Goal: Information Seeking & Learning: Learn about a topic

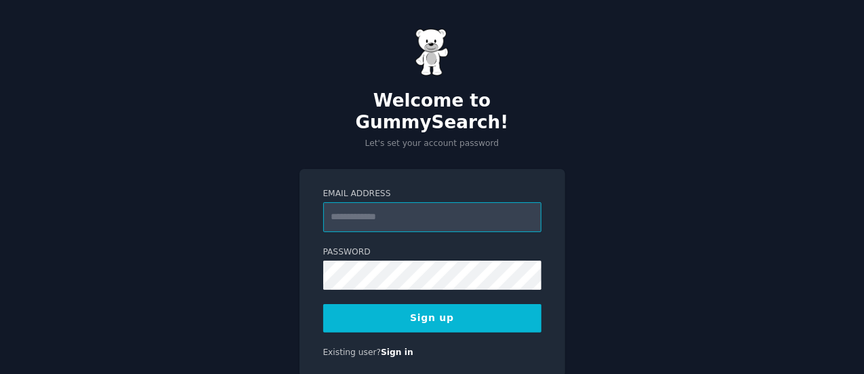
click at [355, 202] on input "Email Address" at bounding box center [432, 217] width 218 height 30
type input "**********"
drag, startPoint x: 460, startPoint y: 191, endPoint x: 292, endPoint y: 184, distance: 169.0
click at [292, 184] on div "**********" at bounding box center [432, 213] width 864 height 427
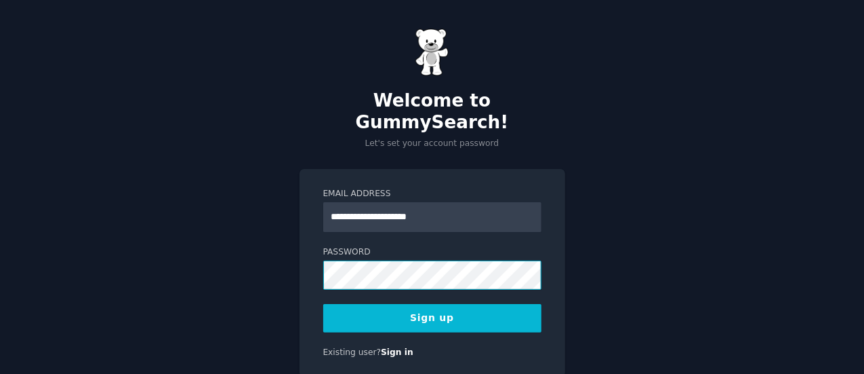
click at [313, 256] on div "**********" at bounding box center [433, 273] width 266 height 209
click at [433, 304] on button "Sign up" at bounding box center [432, 318] width 218 height 28
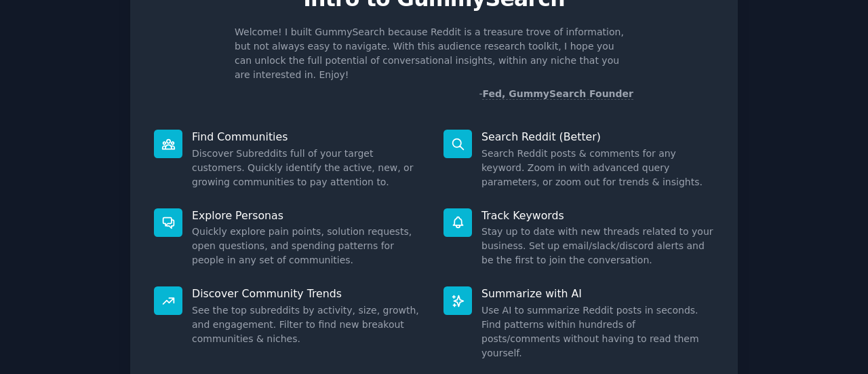
scroll to position [170, 0]
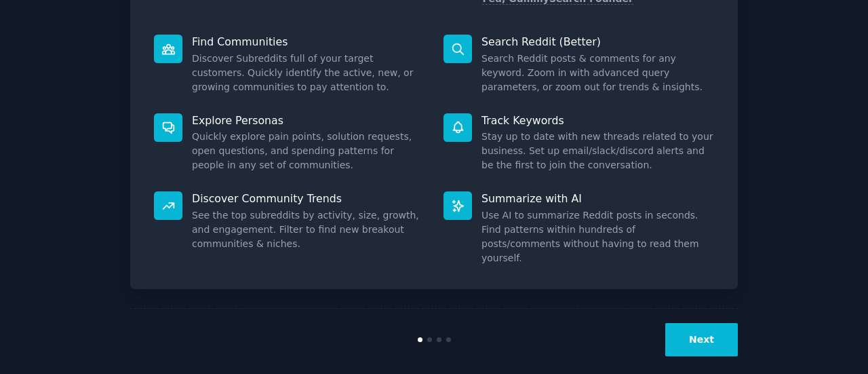
click at [701, 329] on button "Next" at bounding box center [701, 339] width 73 height 33
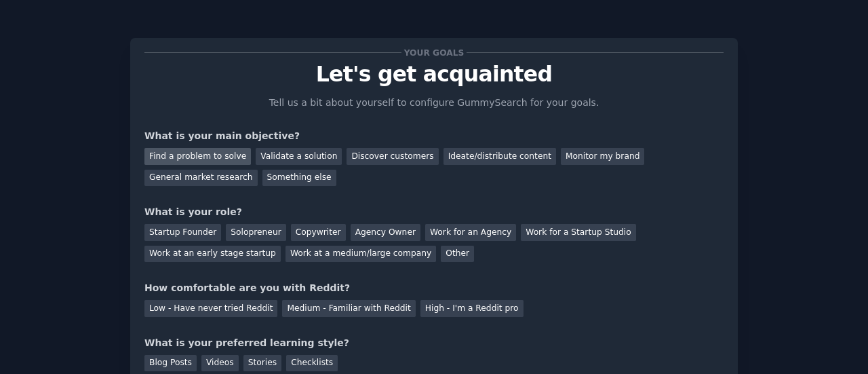
click at [188, 159] on div "Find a problem to solve" at bounding box center [197, 156] width 106 height 17
click at [188, 178] on div "General market research" at bounding box center [200, 177] width 113 height 17
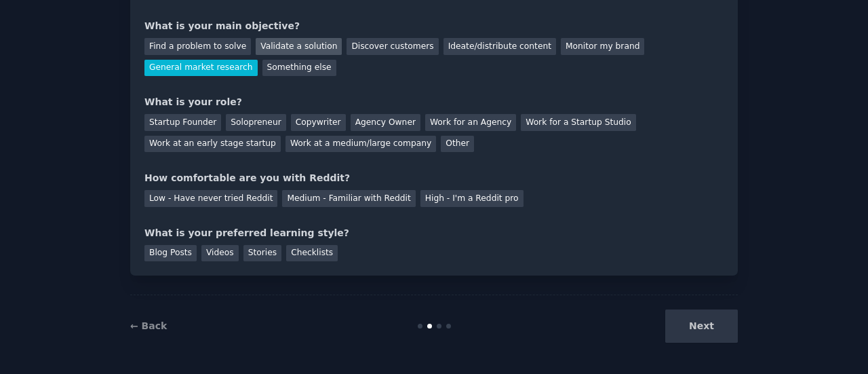
scroll to position [111, 0]
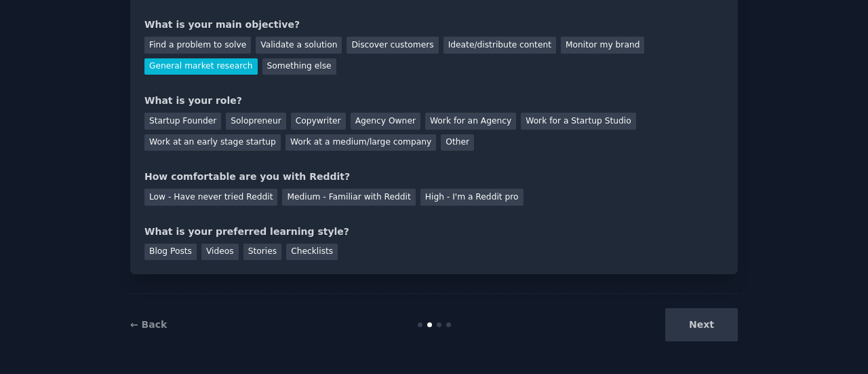
click at [706, 334] on div "Next" at bounding box center [636, 324] width 203 height 33
click at [289, 42] on div "Validate a solution" at bounding box center [299, 45] width 86 height 17
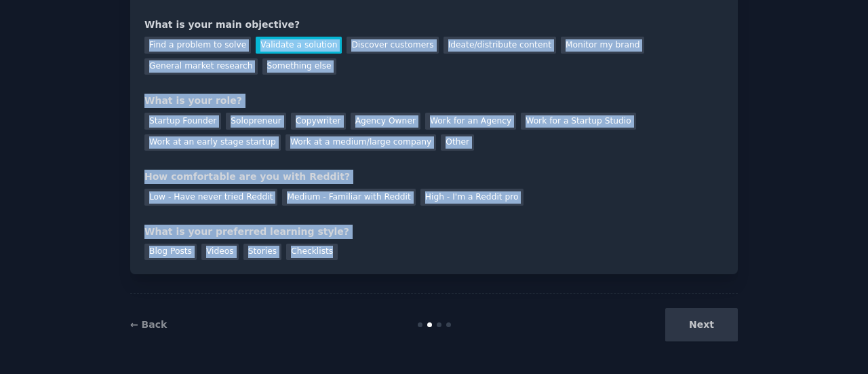
drag, startPoint x: 132, startPoint y: 43, endPoint x: 460, endPoint y: 239, distance: 382.2
click at [460, 239] on div "Your goals Let's get acquainted Tell us a bit about yourself to configure Gummy…" at bounding box center [433, 100] width 607 height 347
copy div "Find a problem to solve Validate a solution Discover customers Ideate/distribut…"
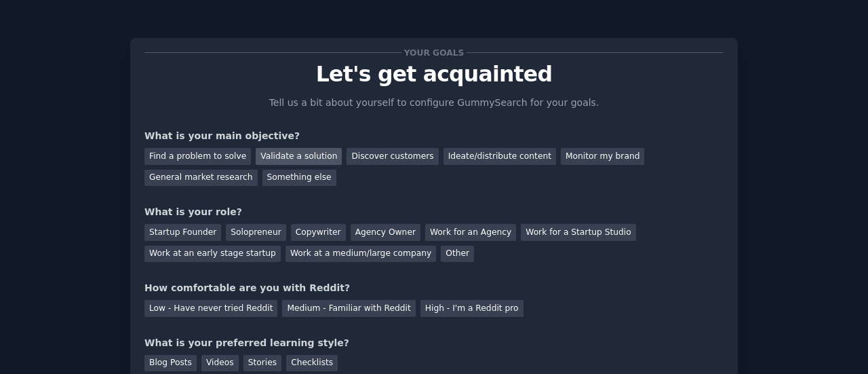
click at [315, 157] on div "Validate a solution" at bounding box center [299, 156] width 86 height 17
click at [220, 178] on div "General market research" at bounding box center [200, 177] width 113 height 17
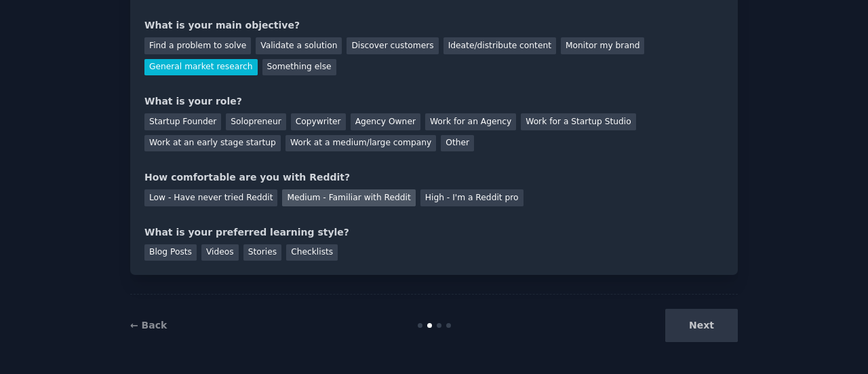
scroll to position [111, 0]
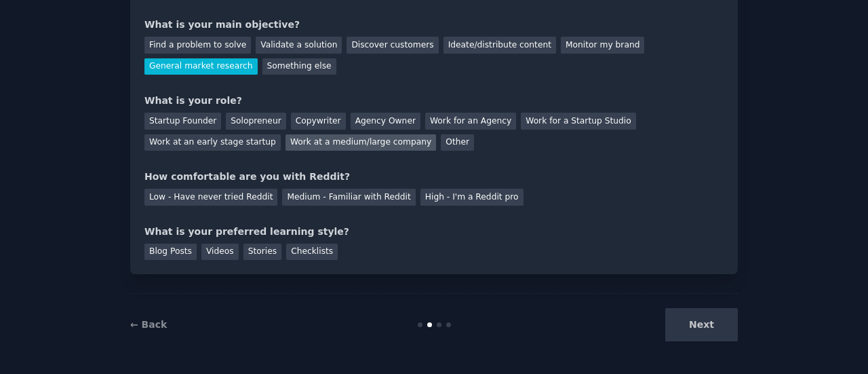
click at [329, 142] on div "Work at a medium/large company" at bounding box center [360, 142] width 151 height 17
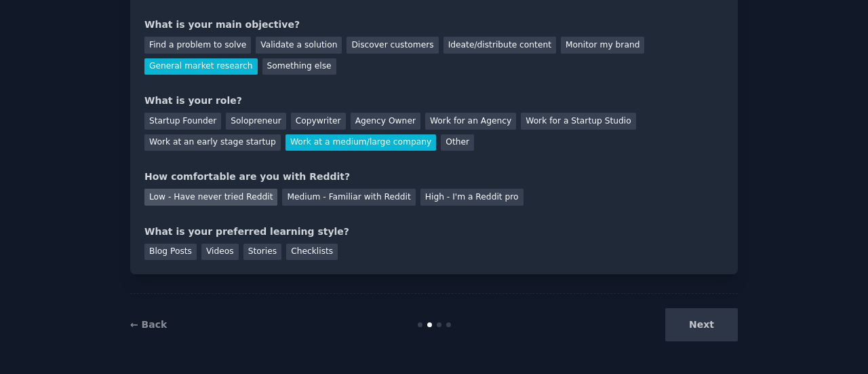
click at [235, 191] on div "Low - Have never tried Reddit" at bounding box center [210, 196] width 133 height 17
click at [221, 254] on div "Videos" at bounding box center [219, 251] width 37 height 17
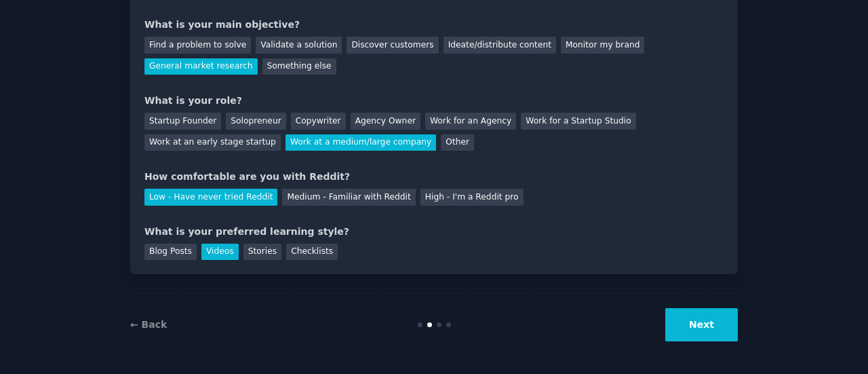
click at [704, 333] on button "Next" at bounding box center [701, 324] width 73 height 33
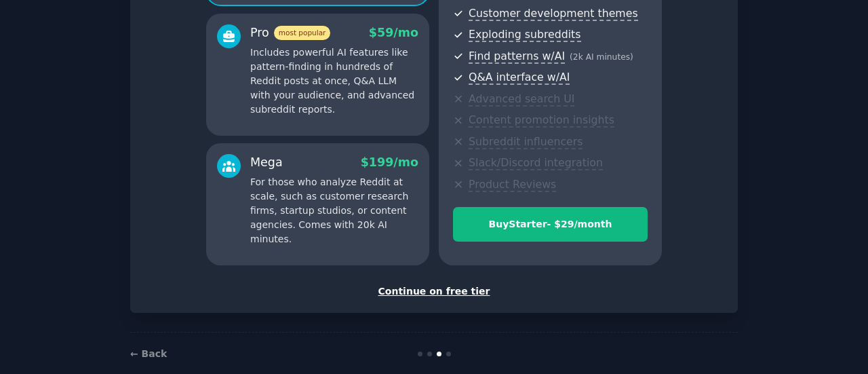
scroll to position [256, 0]
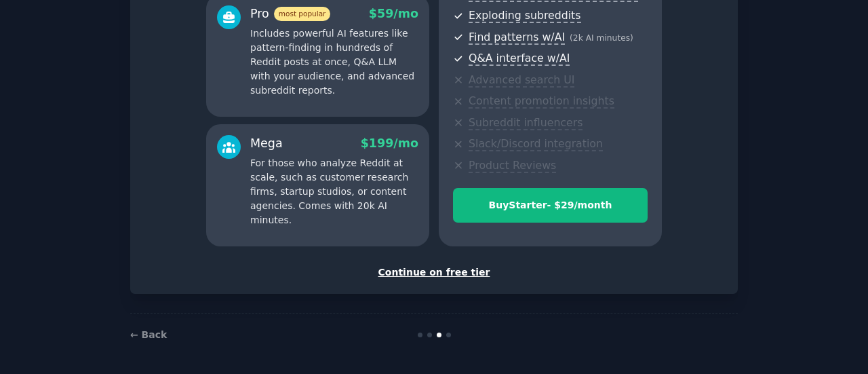
click at [430, 275] on div "Continue on free tier" at bounding box center [433, 272] width 579 height 14
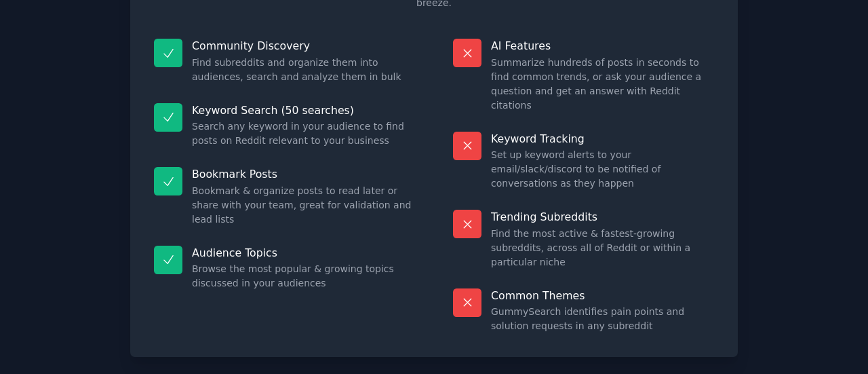
scroll to position [197, 0]
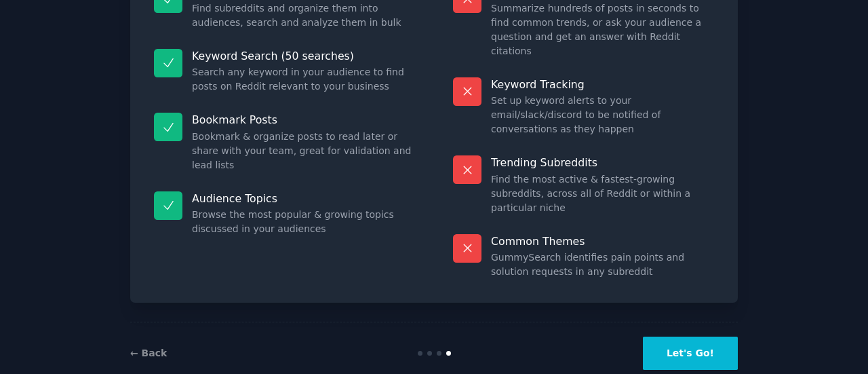
click at [687, 336] on button "Let's Go!" at bounding box center [690, 352] width 95 height 33
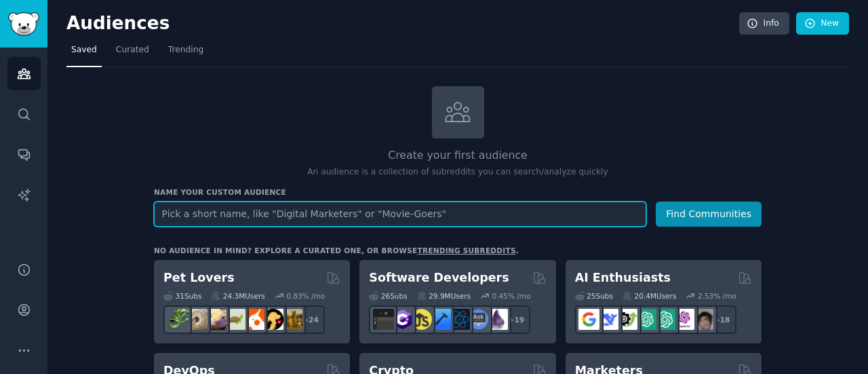
click at [372, 211] on input "text" at bounding box center [400, 213] width 492 height 25
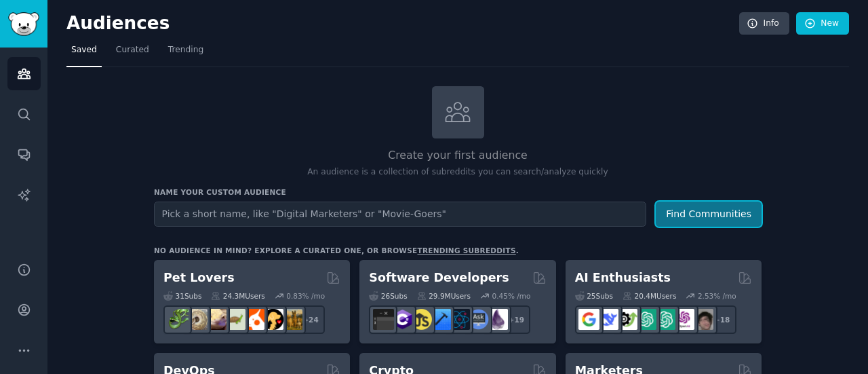
click at [727, 214] on button "Find Communities" at bounding box center [709, 213] width 106 height 25
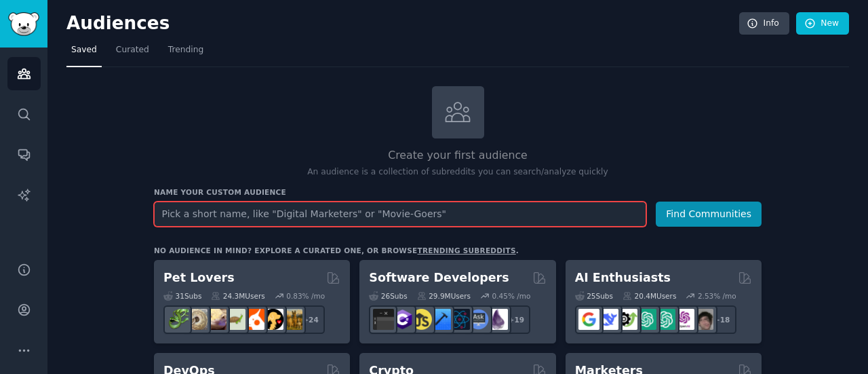
click at [439, 211] on input "text" at bounding box center [400, 213] width 492 height 25
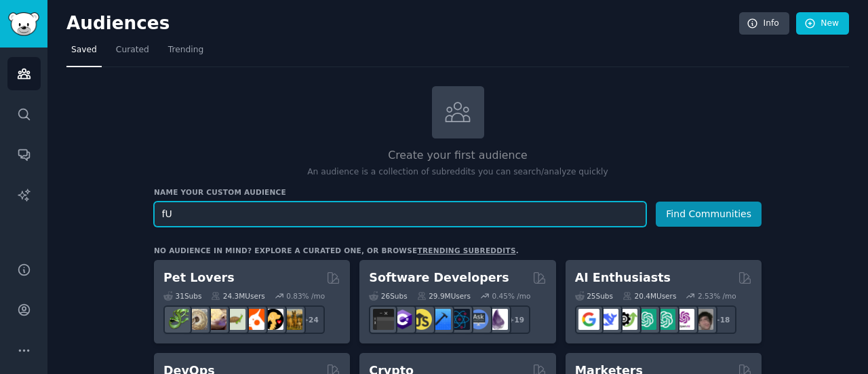
type input "f"
type input "H"
paste input "Furniture"
drag, startPoint x: 201, startPoint y: 214, endPoint x: 274, endPoint y: 213, distance: 73.2
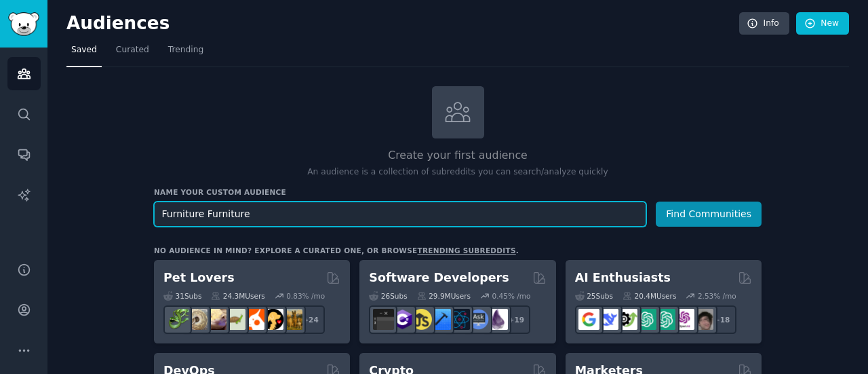
click at [274, 213] on input "Furniture Furniture" at bounding box center [400, 213] width 492 height 25
type input "Furniture"
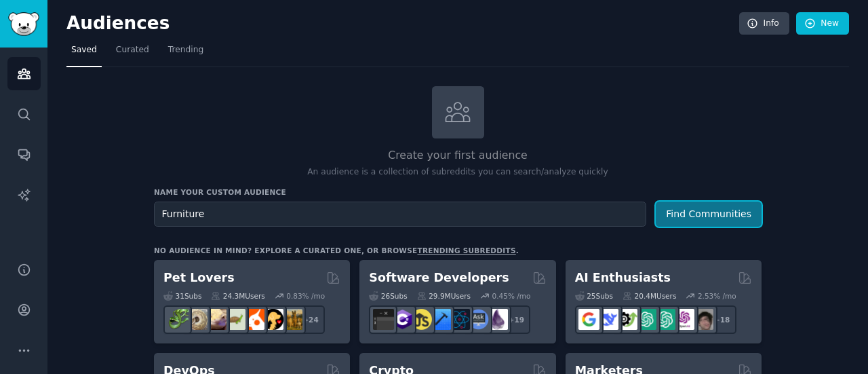
click at [724, 211] on button "Find Communities" at bounding box center [709, 213] width 106 height 25
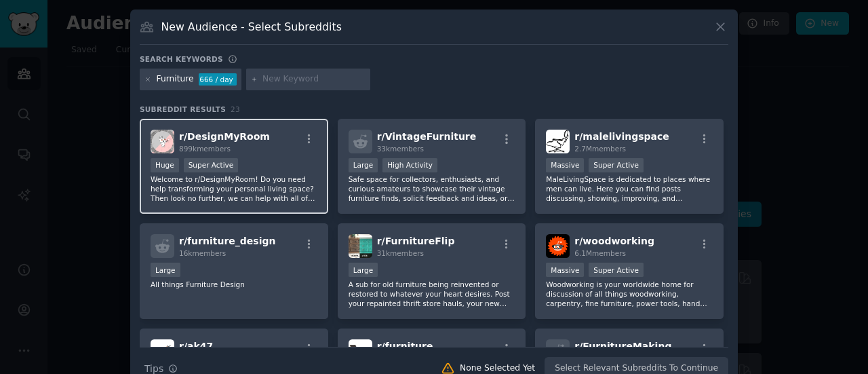
click at [259, 176] on p "Welcome to r/DesignMyRoom! Do you need help transforming your personal living s…" at bounding box center [234, 188] width 167 height 28
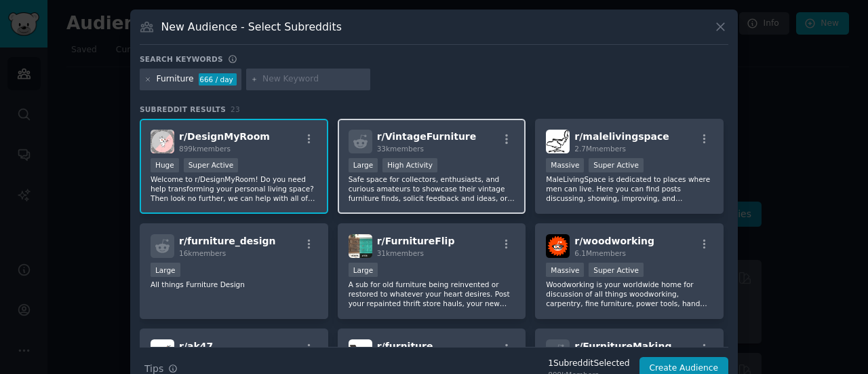
click at [437, 161] on div ">= 80th percentile for submissions / day Large High Activity" at bounding box center [431, 166] width 167 height 17
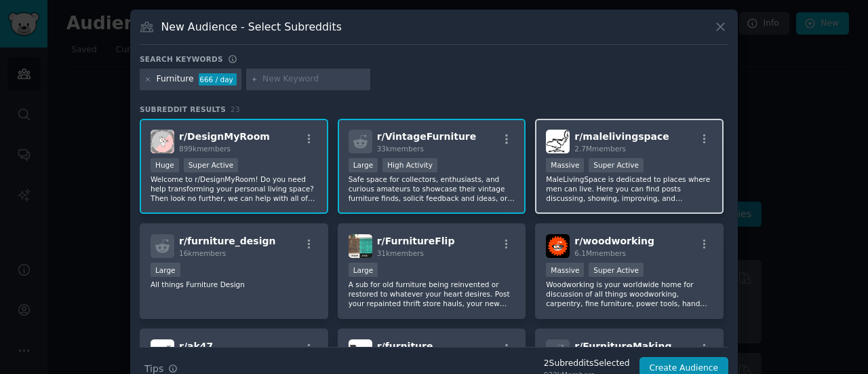
click at [612, 140] on span "r/ malelivingspace" at bounding box center [621, 136] width 94 height 11
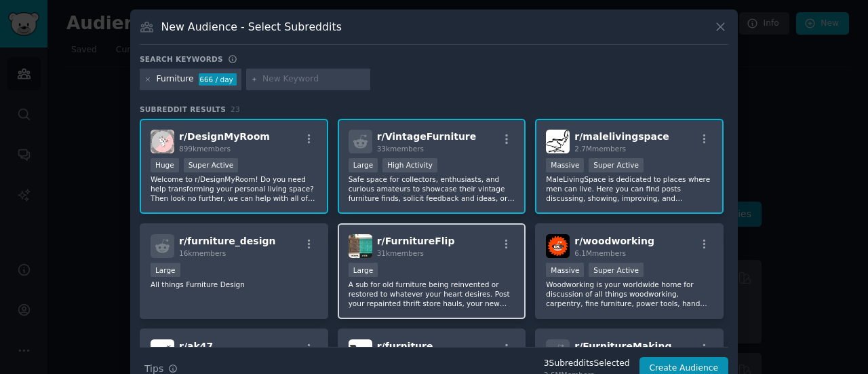
click at [459, 263] on div "Large" at bounding box center [431, 270] width 167 height 17
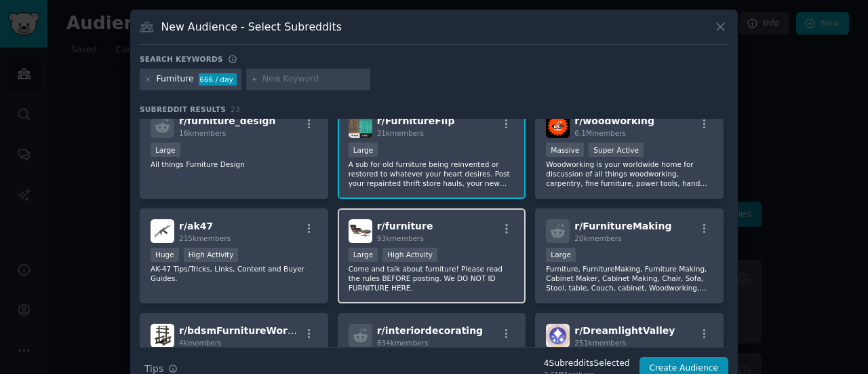
scroll to position [203, 0]
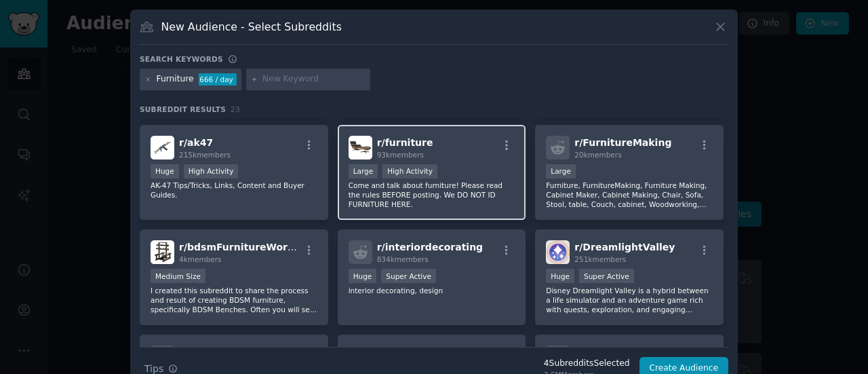
click at [453, 185] on p "Come and talk about furniture! Please read the rules BEFORE posting. We DO NOT …" at bounding box center [431, 194] width 167 height 28
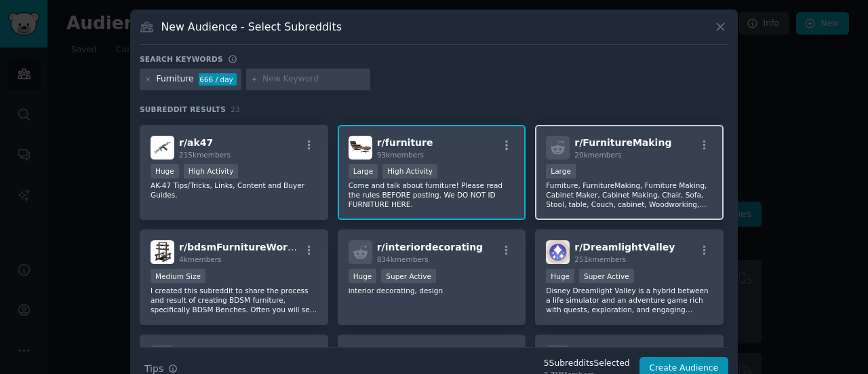
click at [567, 184] on p "Furniture, FurnitureMaking, Furniture Making, Cabinet Maker, Cabinet Making, Ch…" at bounding box center [629, 194] width 167 height 28
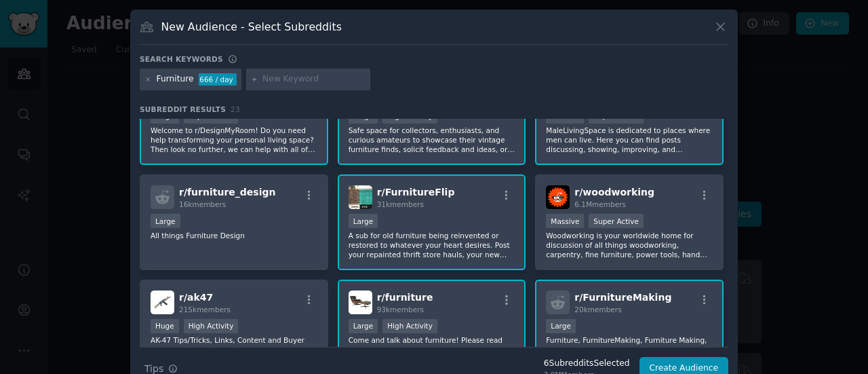
scroll to position [0, 0]
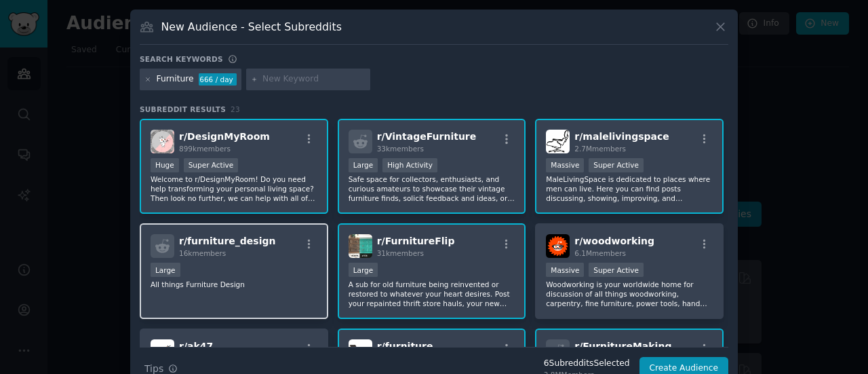
click at [213, 261] on div "r/ furniture_design 16k members Large All things Furniture Design" at bounding box center [234, 271] width 188 height 96
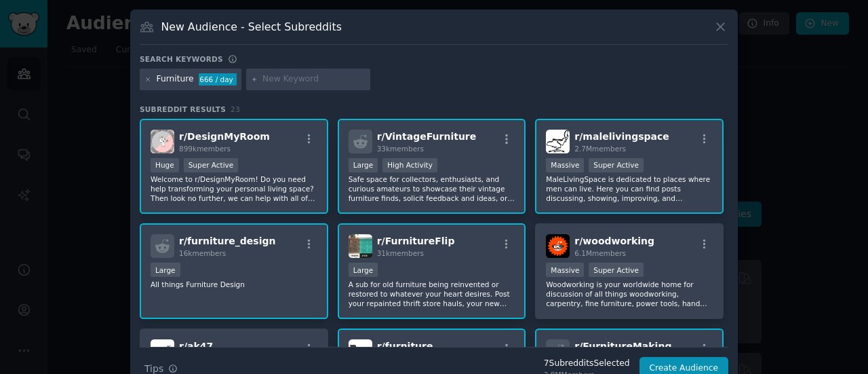
scroll to position [68, 0]
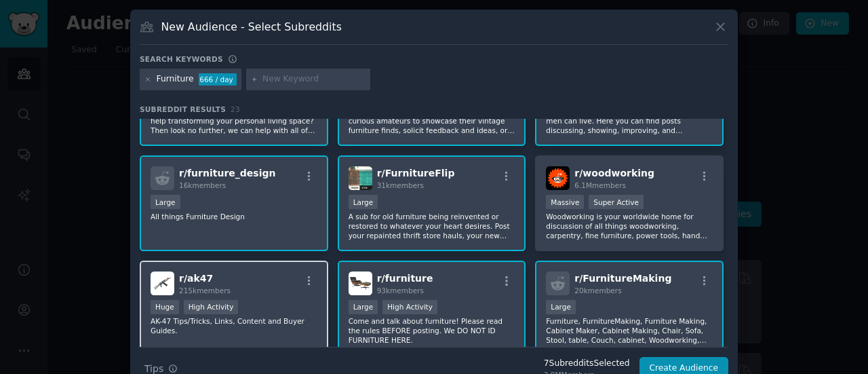
click at [246, 284] on div "r/ ak47 215k members" at bounding box center [234, 283] width 167 height 24
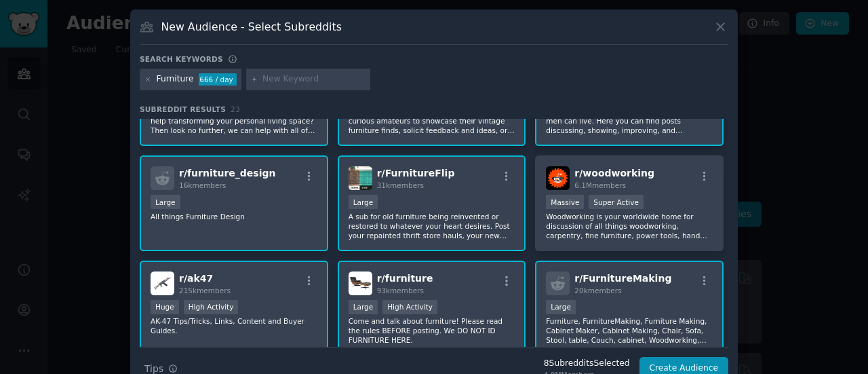
click at [422, 288] on div "93k members" at bounding box center [405, 289] width 56 height 9
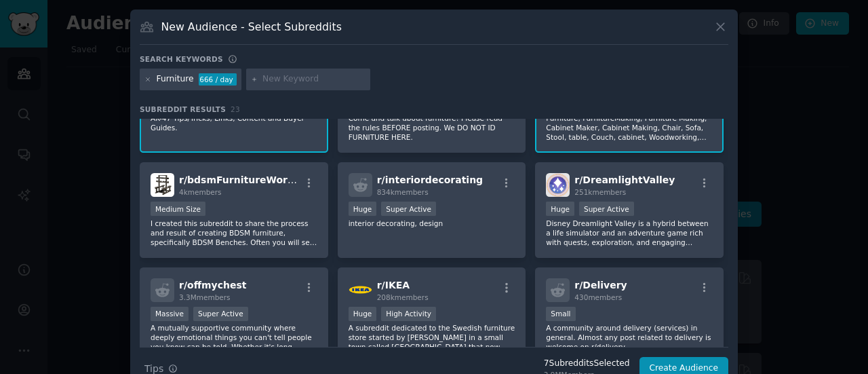
scroll to position [271, 0]
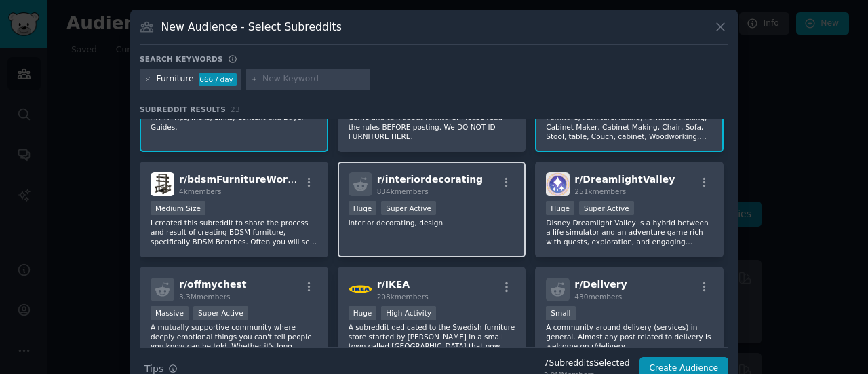
click at [428, 188] on div "834k members" at bounding box center [430, 190] width 106 height 9
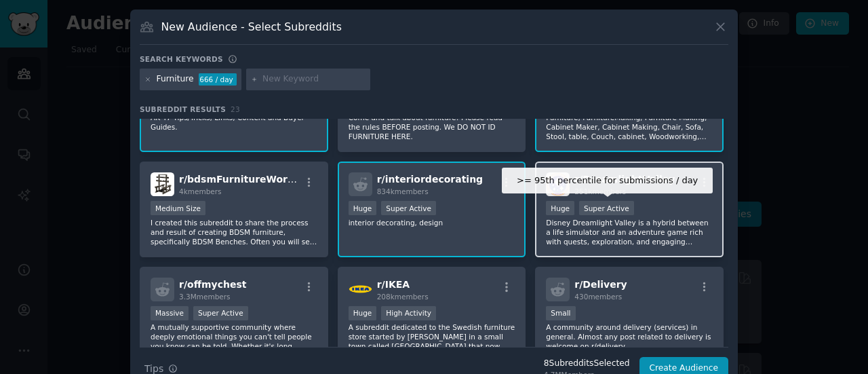
click at [593, 212] on div "Super Active" at bounding box center [606, 208] width 55 height 14
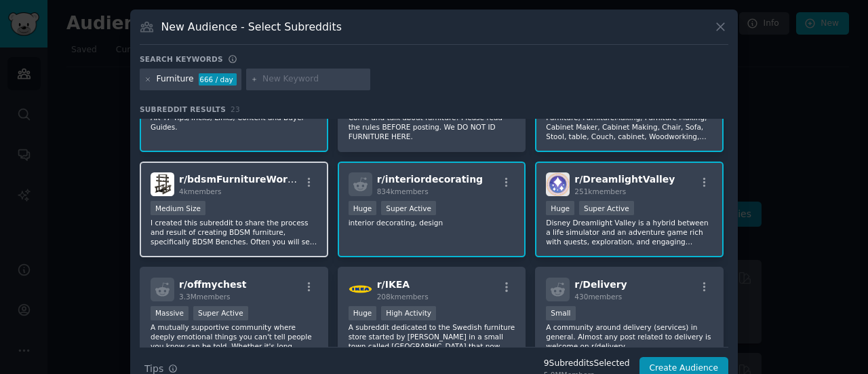
click at [248, 231] on p "I created this subreddit to share the process and result of creating BDSM furni…" at bounding box center [234, 232] width 167 height 28
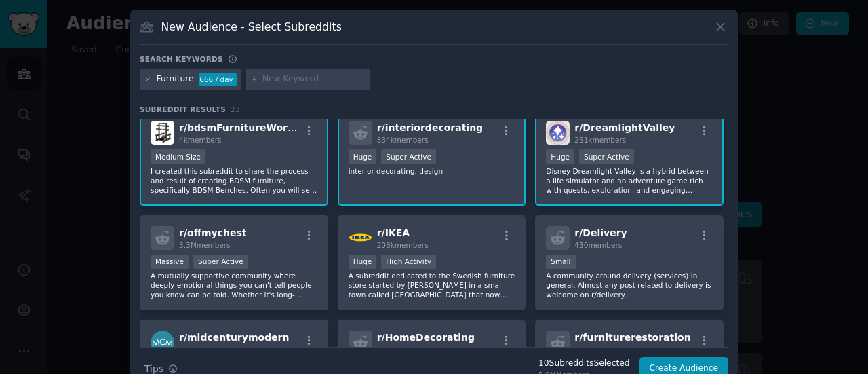
scroll to position [407, 0]
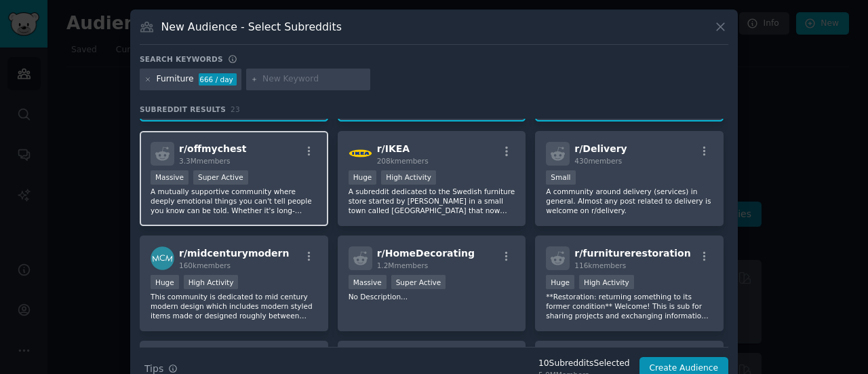
click at [273, 195] on p "A mutually supportive community where deeply emotional things you can't tell pe…" at bounding box center [234, 200] width 167 height 28
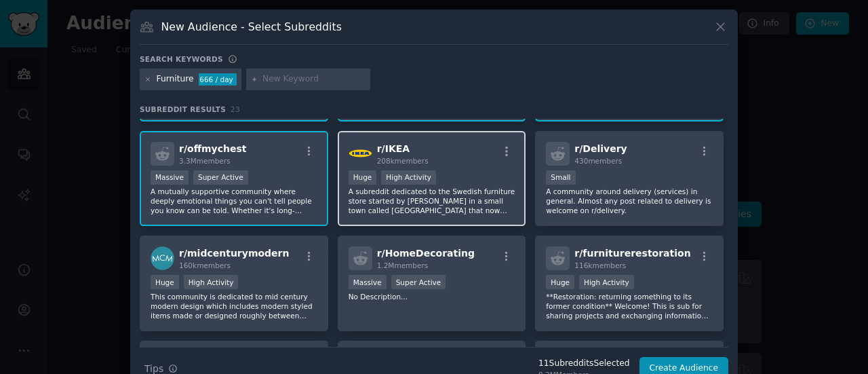
click at [416, 204] on p "A subreddit dedicated to the Swedish furniture store started by Ingvar Kamprad …" at bounding box center [431, 200] width 167 height 28
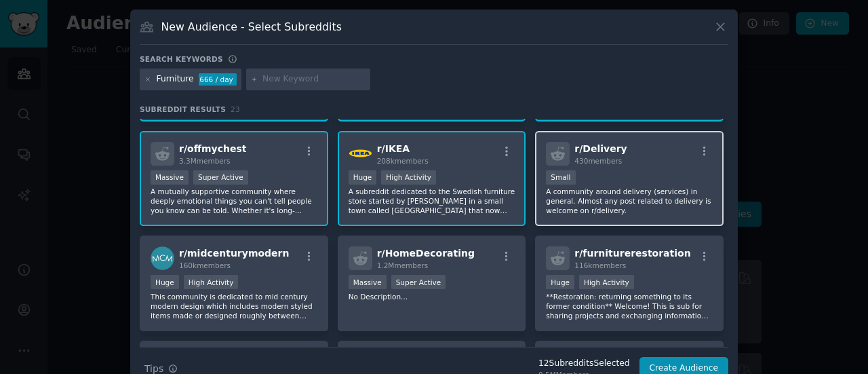
click at [609, 191] on p "A community around delivery (services) in general. Almost any post related to d…" at bounding box center [629, 200] width 167 height 28
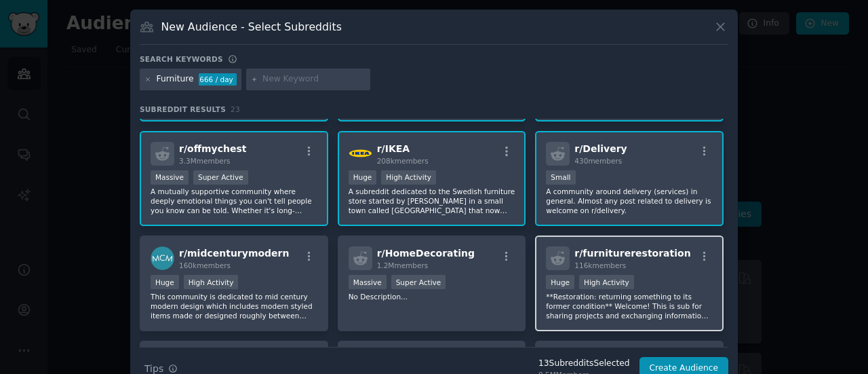
click at [612, 251] on span "r/ furniturerestoration" at bounding box center [632, 252] width 116 height 11
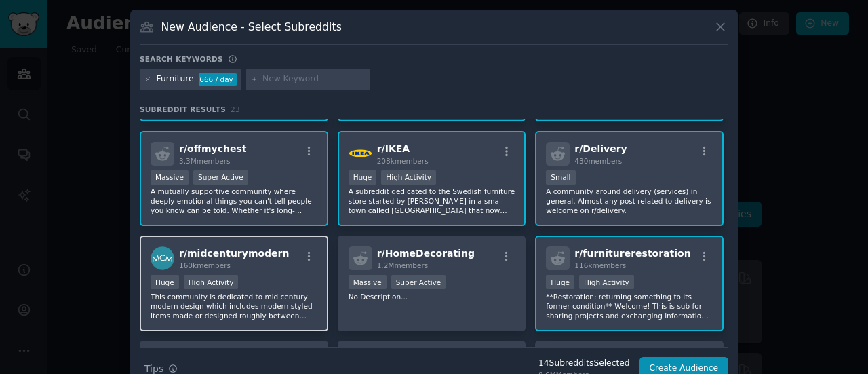
drag, startPoint x: 406, startPoint y: 273, endPoint x: 271, endPoint y: 275, distance: 135.6
click at [405, 273] on div "r/ HomeDecorating 1.2M members >= 95th percentile for submissions / day Massive…" at bounding box center [432, 283] width 188 height 96
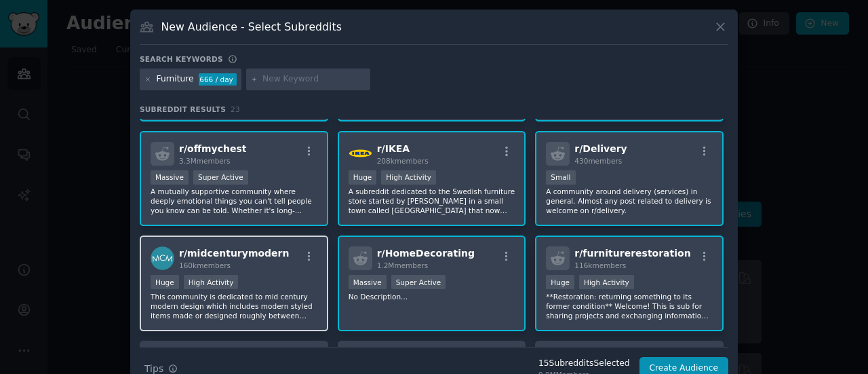
click at [223, 275] on div "High Activity" at bounding box center [211, 282] width 55 height 14
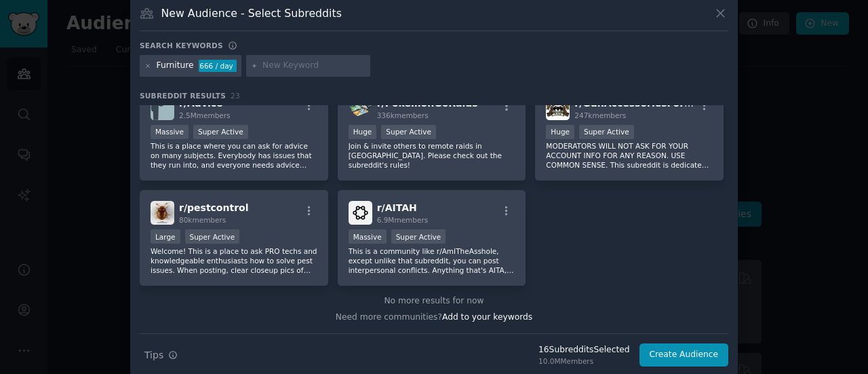
scroll to position [24, 0]
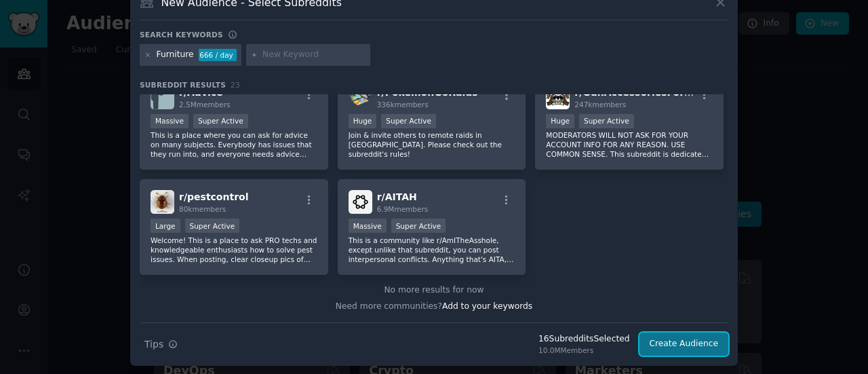
click at [678, 344] on button "Create Audience" at bounding box center [683, 343] width 89 height 23
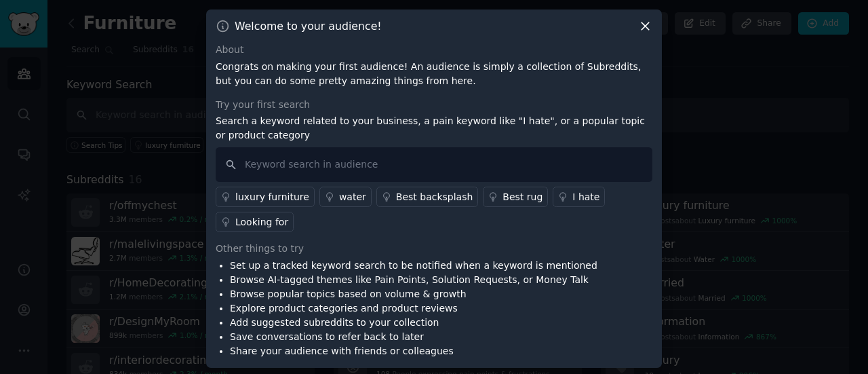
click at [643, 39] on div "Welcome to your audience! About Congrats on making your first audience! An audi…" at bounding box center [434, 188] width 456 height 358
click at [645, 24] on icon at bounding box center [644, 25] width 7 height 7
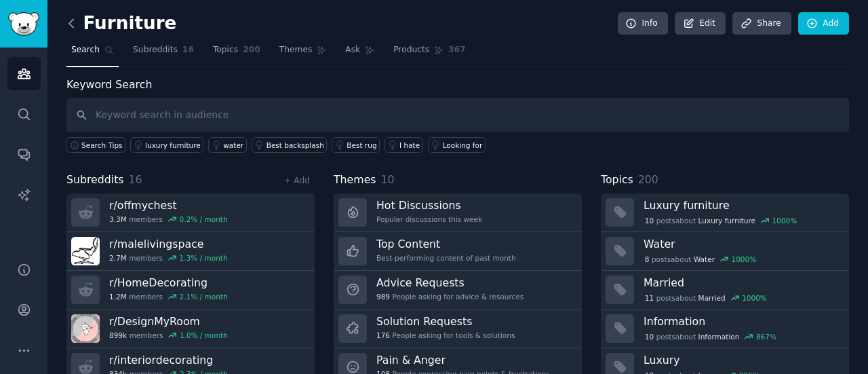
click at [69, 25] on icon at bounding box center [71, 23] width 14 height 14
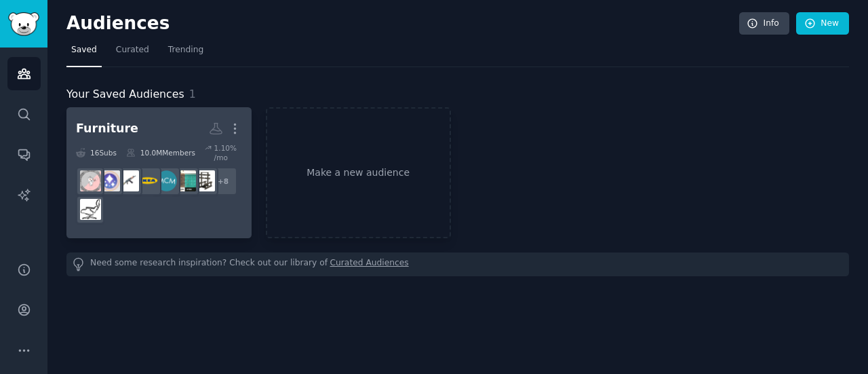
click at [122, 129] on div "Furniture" at bounding box center [107, 128] width 62 height 17
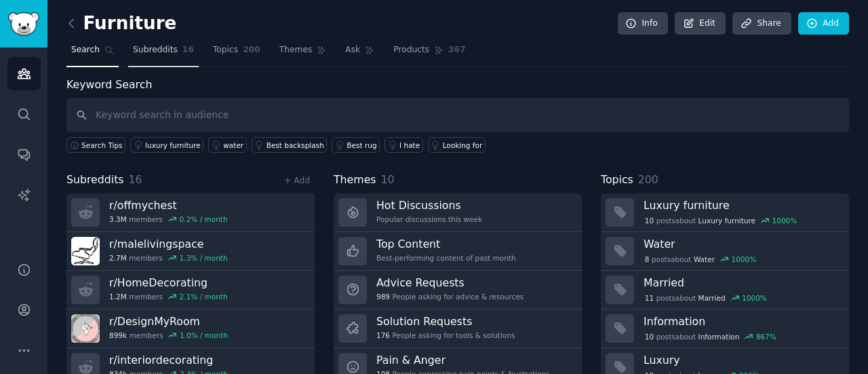
click at [151, 52] on span "Subreddits" at bounding box center [155, 50] width 45 height 12
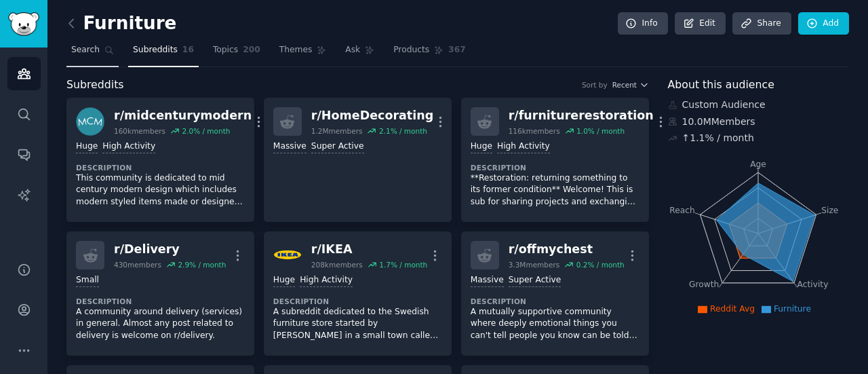
click at [85, 45] on span "Search" at bounding box center [85, 50] width 28 height 12
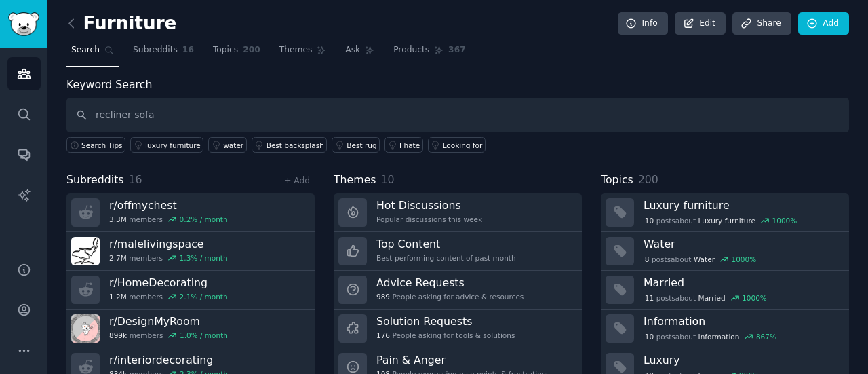
type input "recliner sofa"
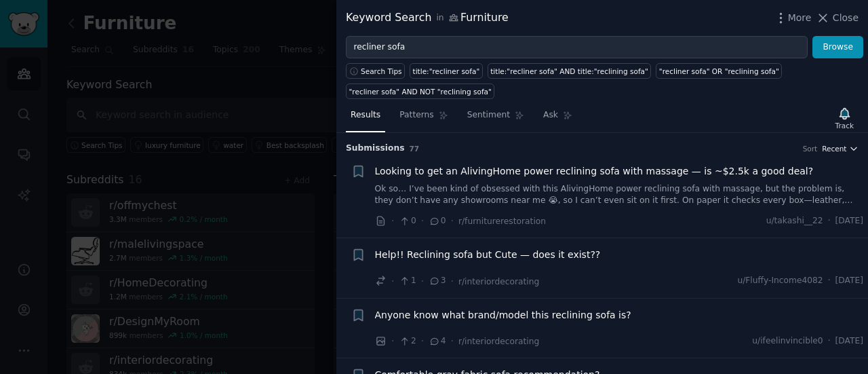
click at [853, 144] on icon "button" at bounding box center [853, 148] width 9 height 9
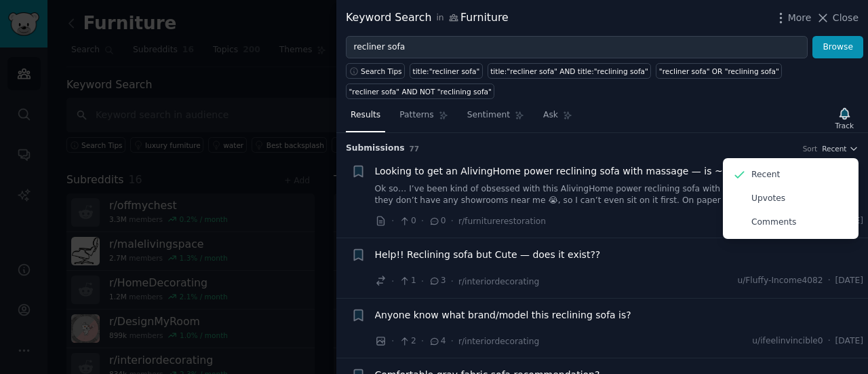
click at [734, 101] on div "Results Patterns Sentiment Ask Track Submission s 77 Sort Recent Recent Upvotes…" at bounding box center [602, 236] width 532 height 275
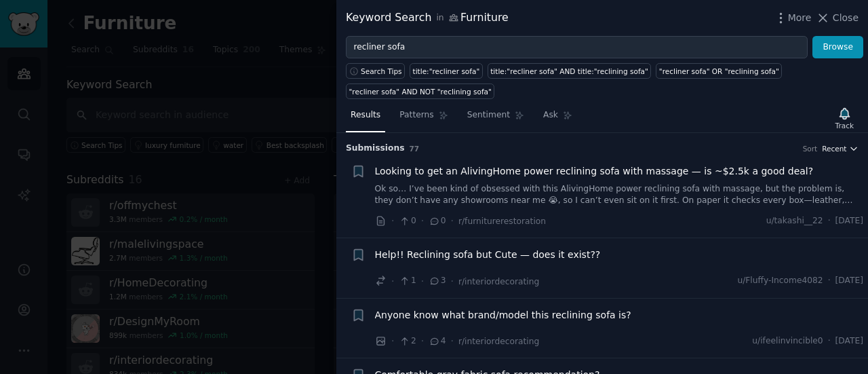
click at [844, 146] on button "Recent" at bounding box center [840, 148] width 37 height 9
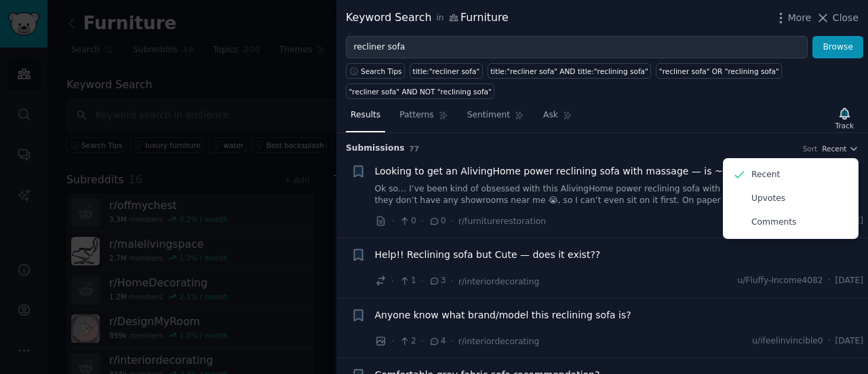
click at [735, 99] on div "Results Patterns Sentiment Ask Track Submission s 77 Sort Recent Recent Upvotes…" at bounding box center [602, 236] width 532 height 275
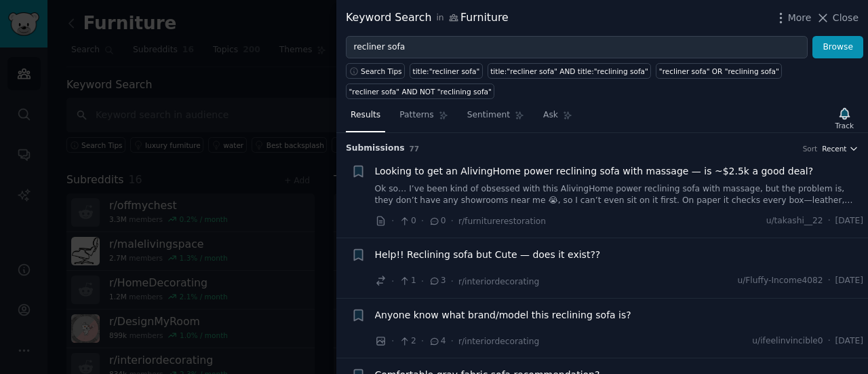
click at [850, 144] on icon "button" at bounding box center [853, 148] width 9 height 9
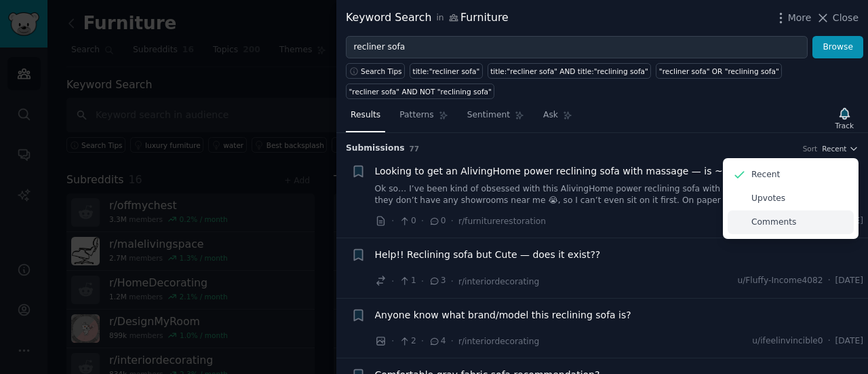
click at [767, 224] on p "Comments" at bounding box center [773, 222] width 45 height 12
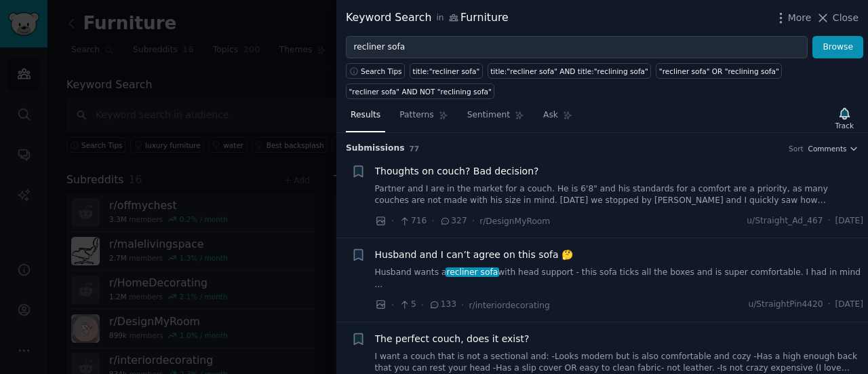
click at [489, 197] on link "Partner and I are in the market for a couch. He is 6'8" and his standards for a…" at bounding box center [619, 195] width 489 height 24
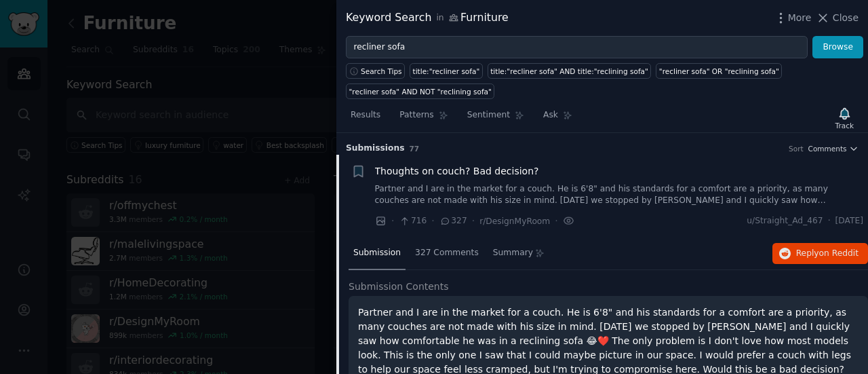
scroll to position [21, 0]
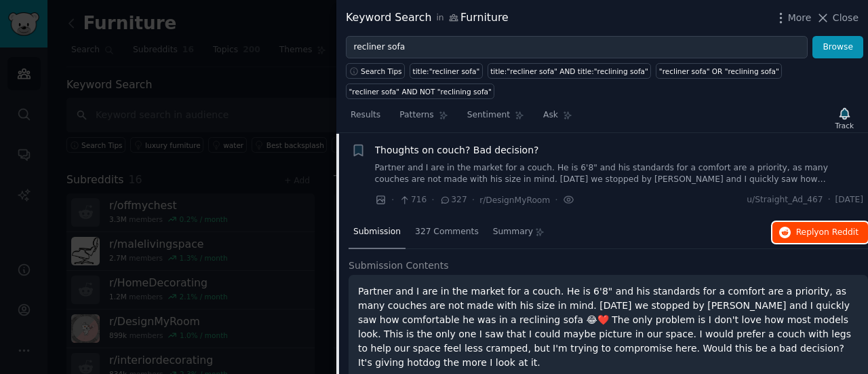
click at [823, 227] on span "on Reddit" at bounding box center [838, 231] width 39 height 9
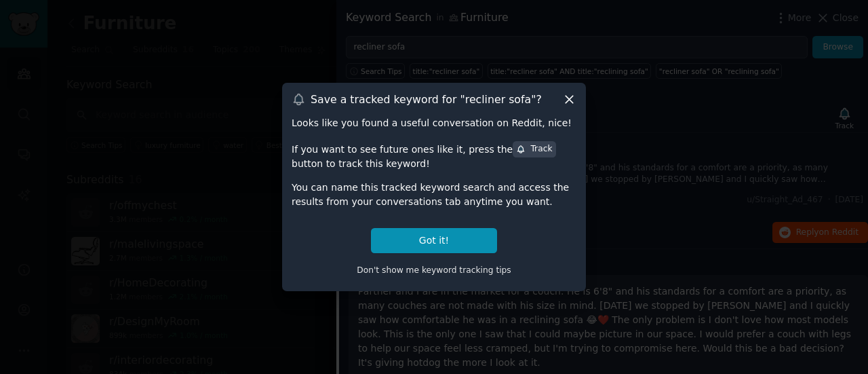
click at [569, 101] on icon at bounding box center [569, 99] width 14 height 14
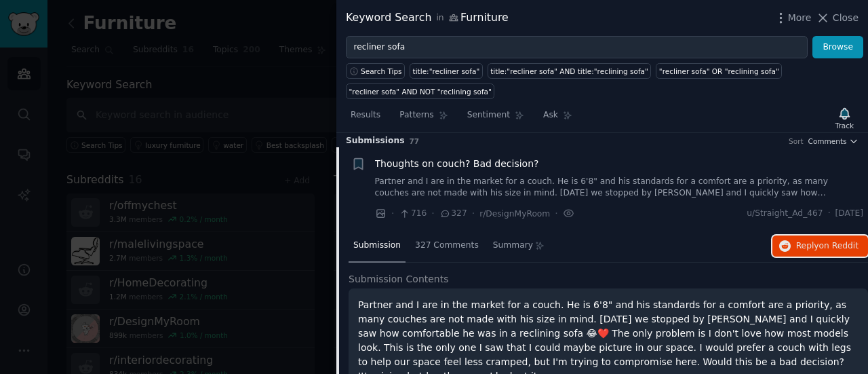
scroll to position [0, 0]
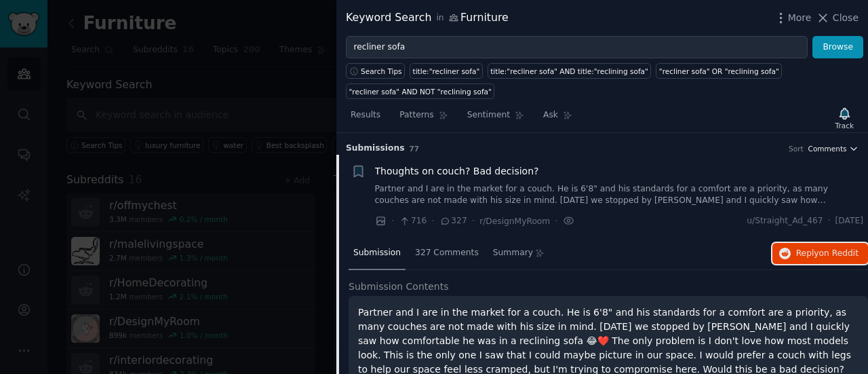
click at [842, 144] on span "Comments" at bounding box center [827, 148] width 39 height 9
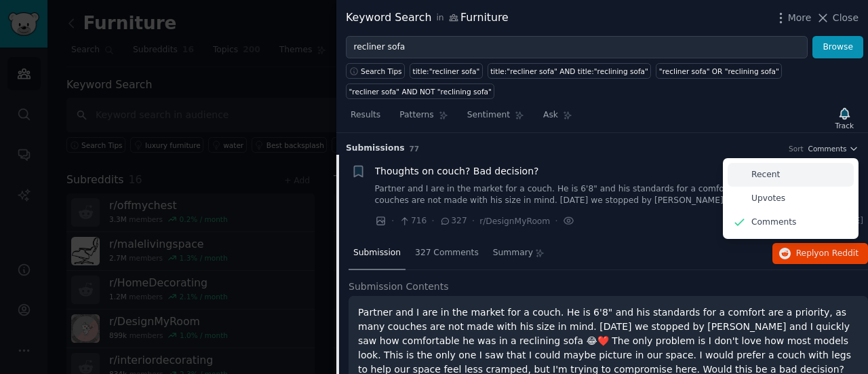
click at [777, 177] on div "Recent" at bounding box center [790, 175] width 126 height 24
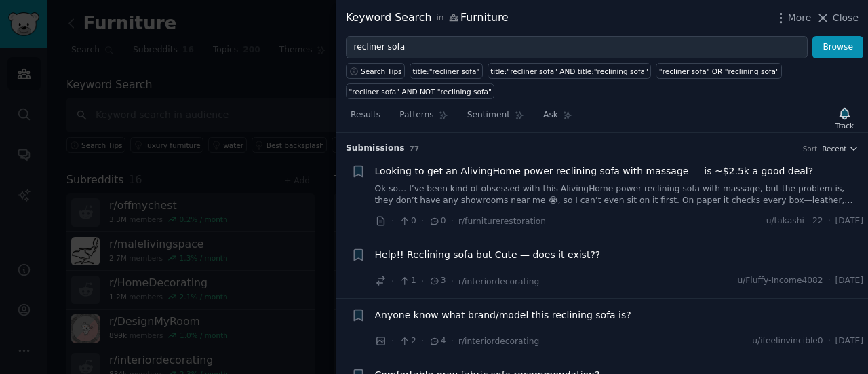
click at [483, 174] on span "Looking to get an AlivingHome power reclining sofa with massage — is ~$2.5k a g…" at bounding box center [594, 171] width 439 height 14
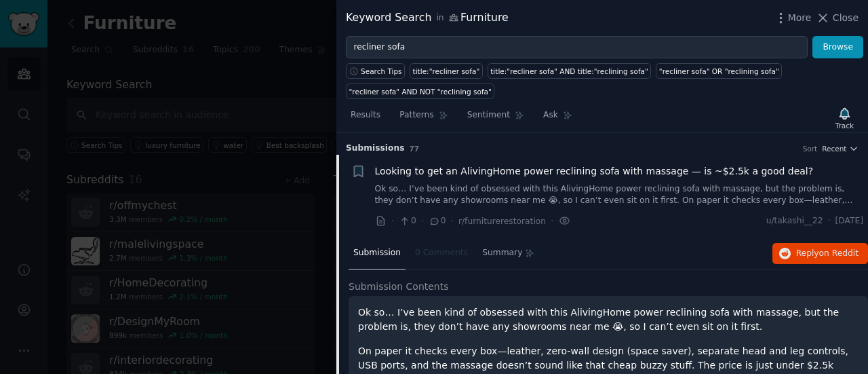
scroll to position [21, 0]
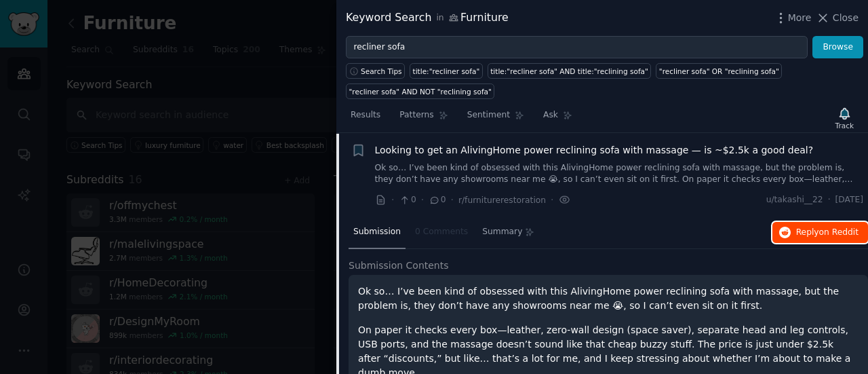
click at [826, 229] on span "on Reddit" at bounding box center [838, 231] width 39 height 9
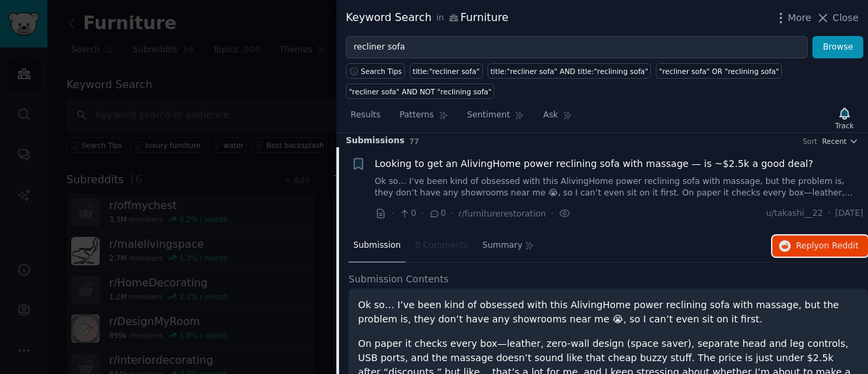
scroll to position [0, 0]
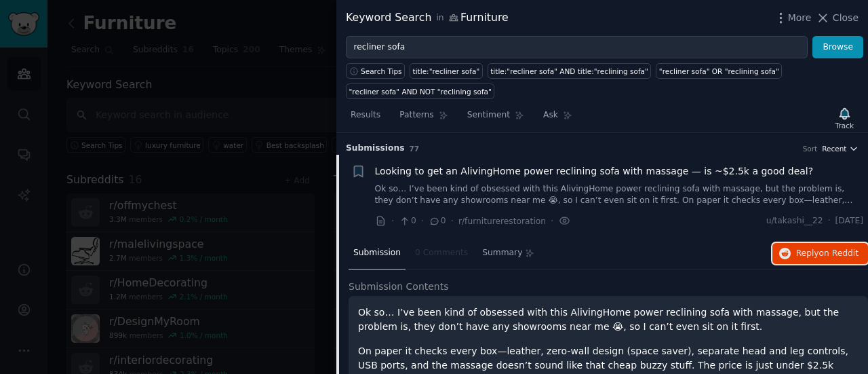
click at [850, 150] on icon "button" at bounding box center [853, 148] width 9 height 9
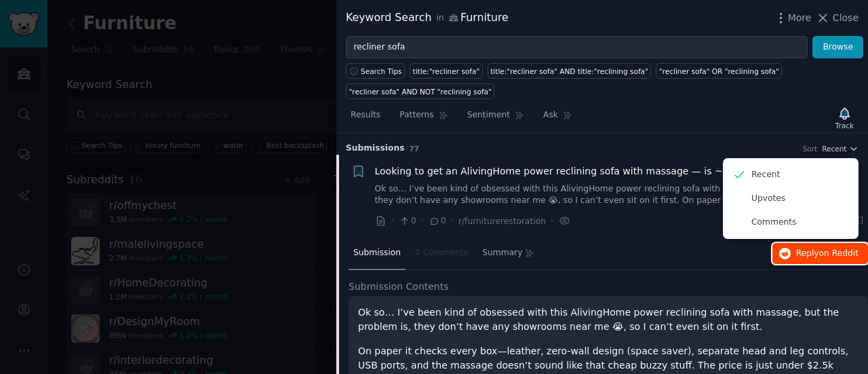
click at [814, 249] on span "Reply on Reddit" at bounding box center [827, 253] width 62 height 12
